Goal: Find contact information

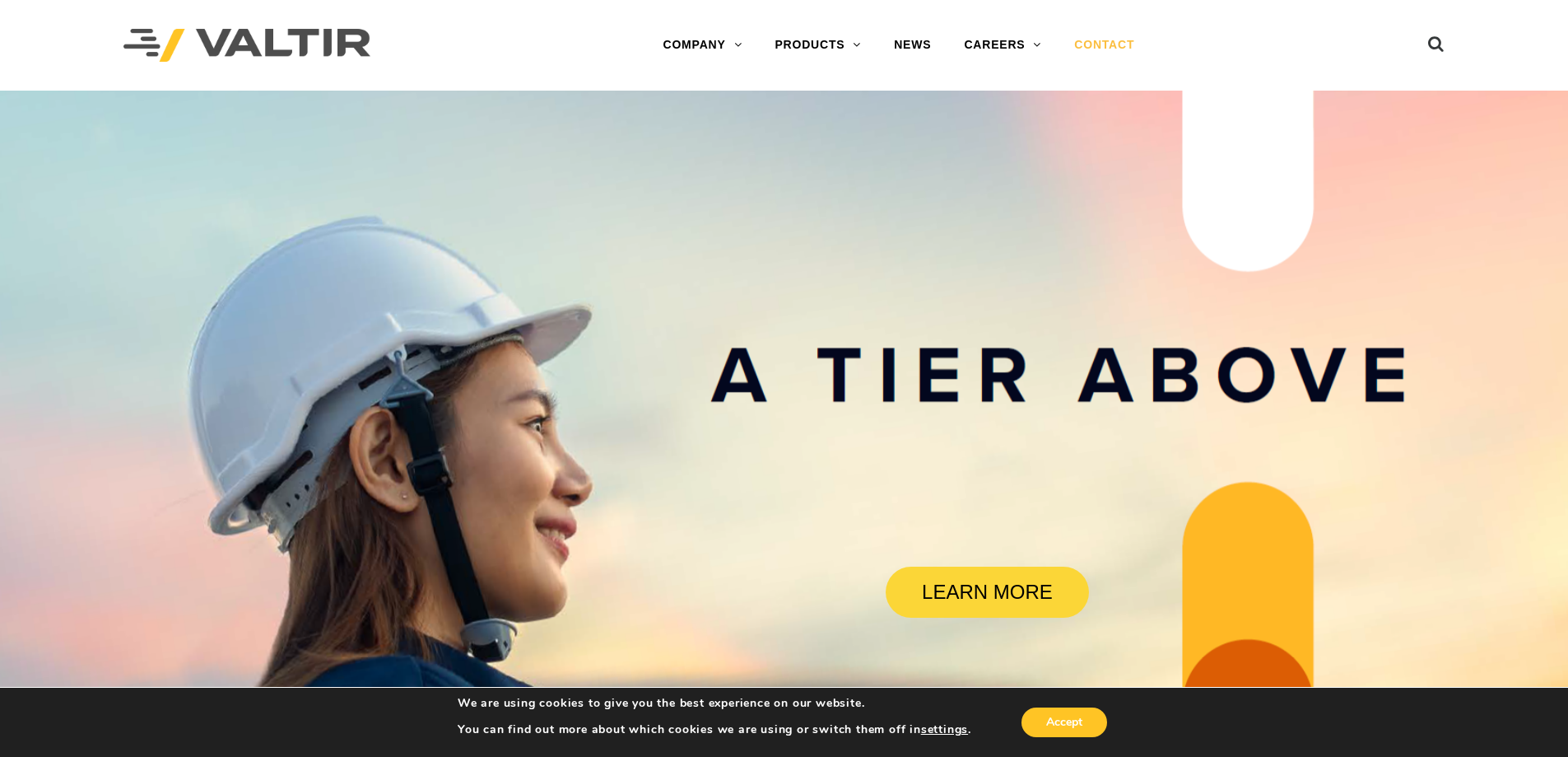
click at [1076, 44] on link "CONTACT" at bounding box center [1104, 44] width 93 height 32
